Goal: Use online tool/utility: Utilize a website feature to perform a specific function

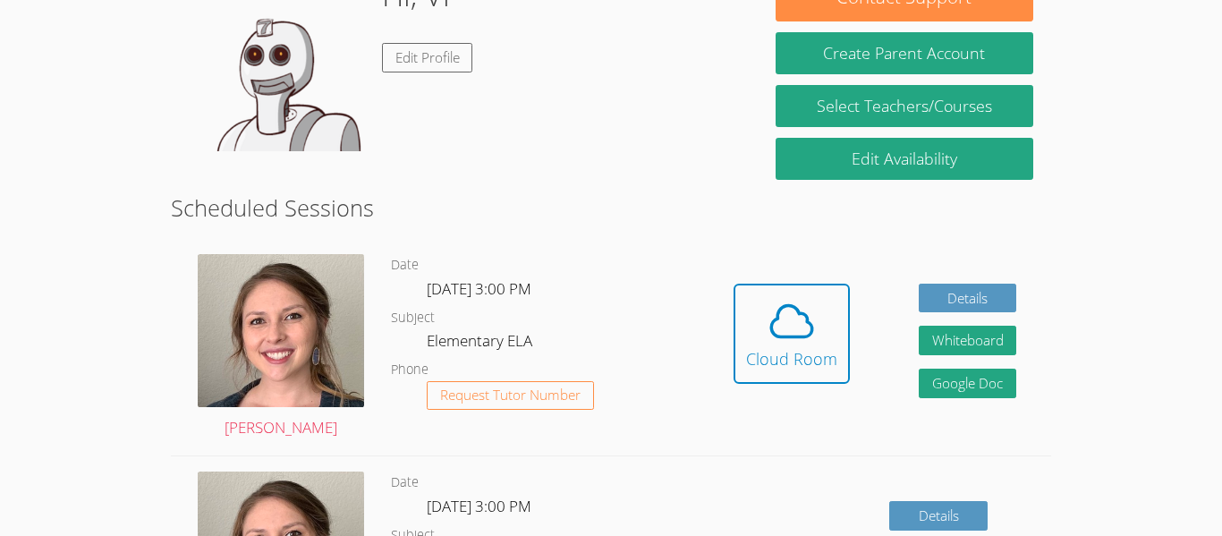
scroll to position [343, 0]
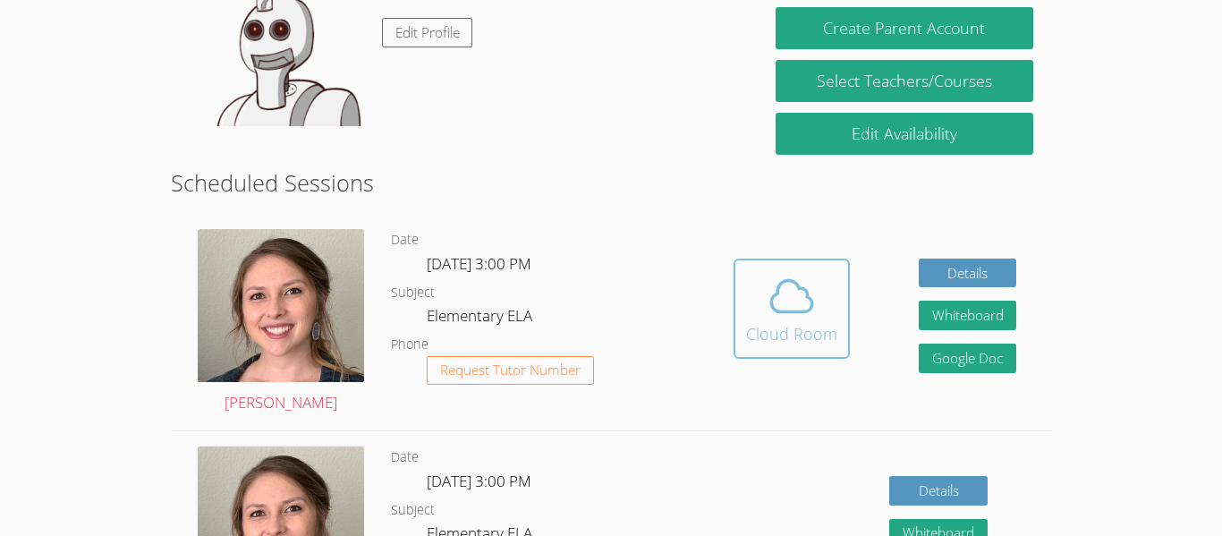
click at [818, 286] on span at bounding box center [791, 296] width 91 height 50
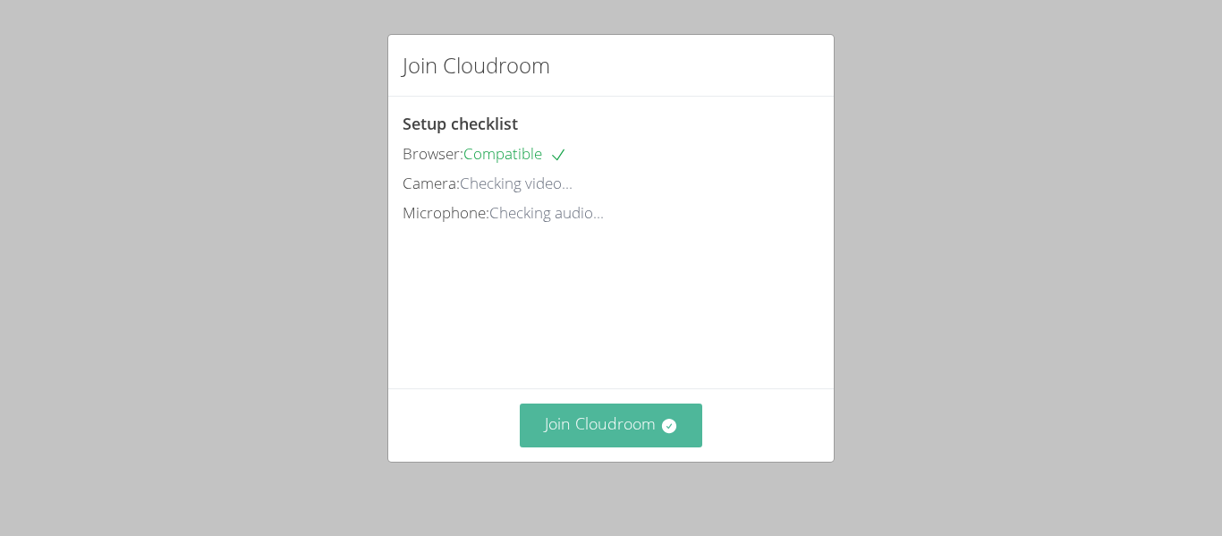
click at [608, 435] on button "Join Cloudroom" at bounding box center [611, 425] width 183 height 44
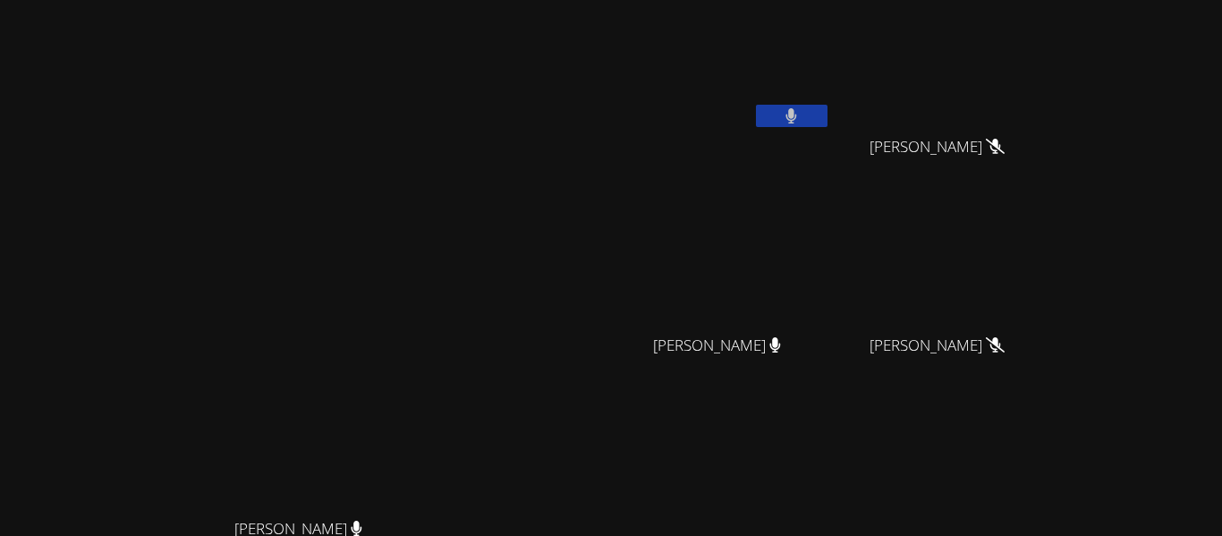
click at [827, 125] on button at bounding box center [792, 116] width 72 height 22
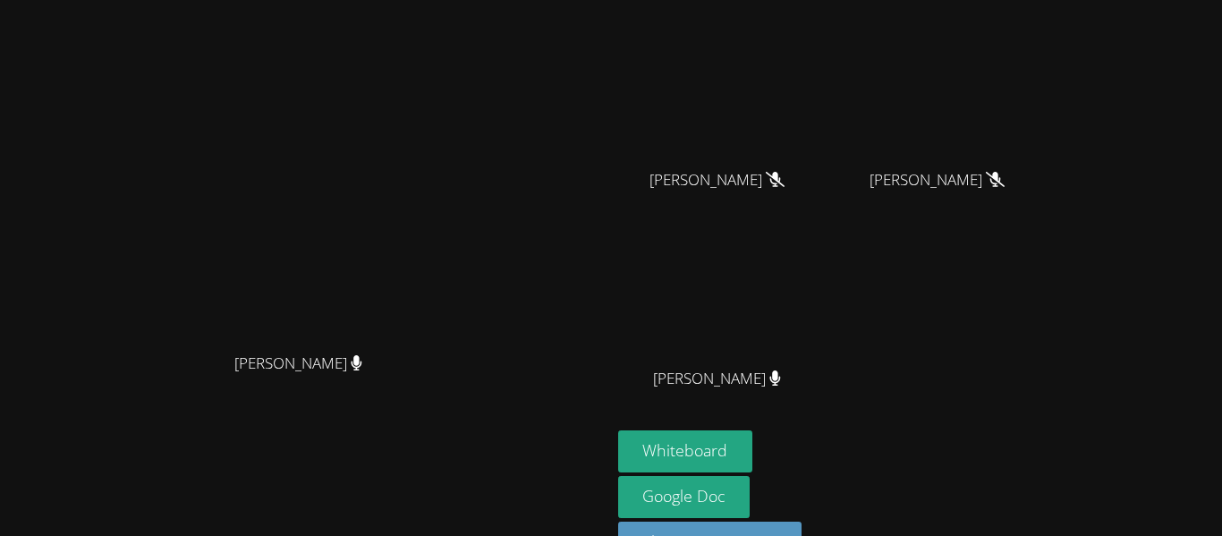
scroll to position [173, 0]
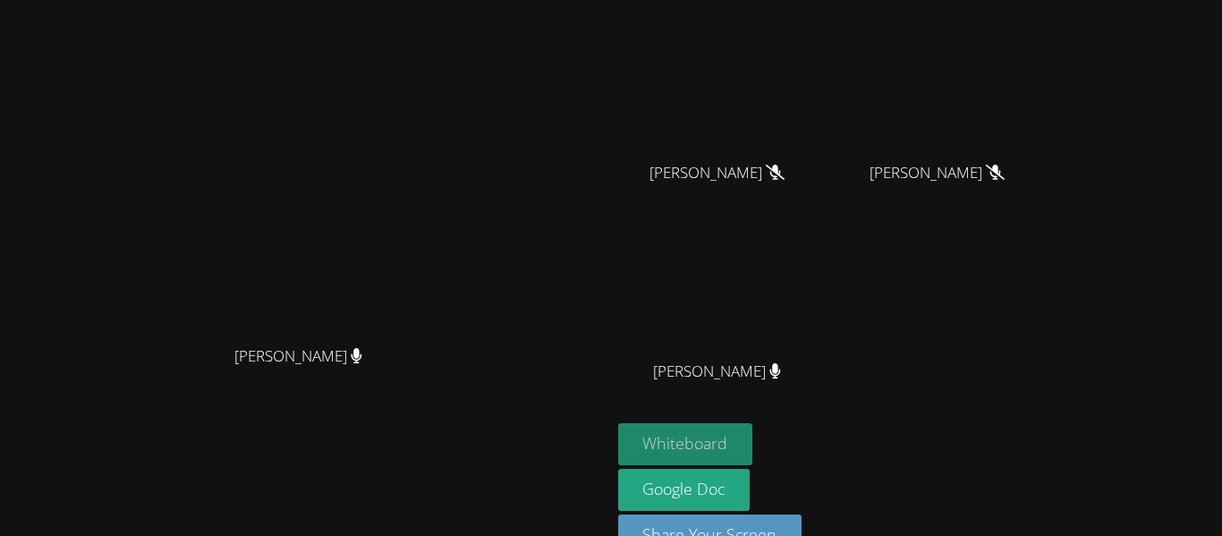
click at [753, 453] on button "Whiteboard" at bounding box center [685, 444] width 135 height 42
